Goal: Task Accomplishment & Management: Manage account settings

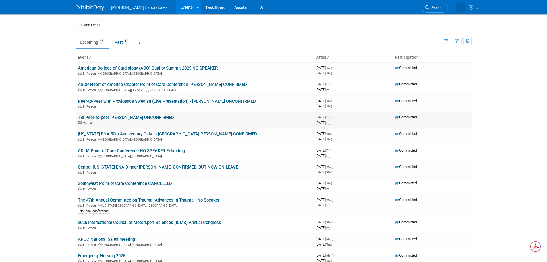
click at [107, 116] on link "TBI Peer-to-peer [PERSON_NAME] UNCONFIRMED" at bounding box center [126, 117] width 96 height 5
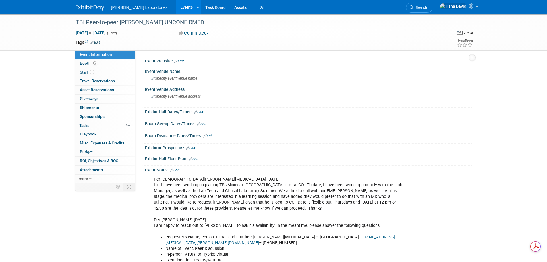
click at [179, 171] on link "Edit" at bounding box center [174, 170] width 9 height 4
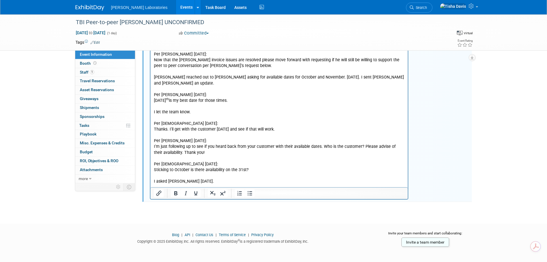
scroll to position [951, 0]
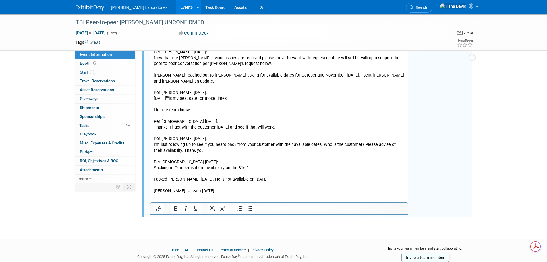
drag, startPoint x: 162, startPoint y: 187, endPoint x: 165, endPoint y: 185, distance: 3.7
click at [162, 194] on p "Rich Text Area. Press ALT-0 for help." at bounding box center [279, 197] width 251 height 6
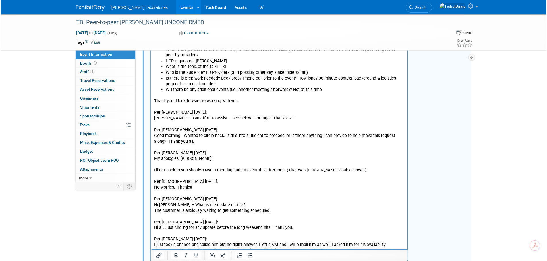
scroll to position [90, 0]
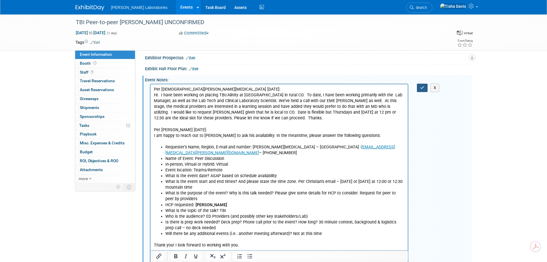
click at [422, 89] on icon "button" at bounding box center [422, 88] width 4 height 4
